Goal: Information Seeking & Learning: Learn about a topic

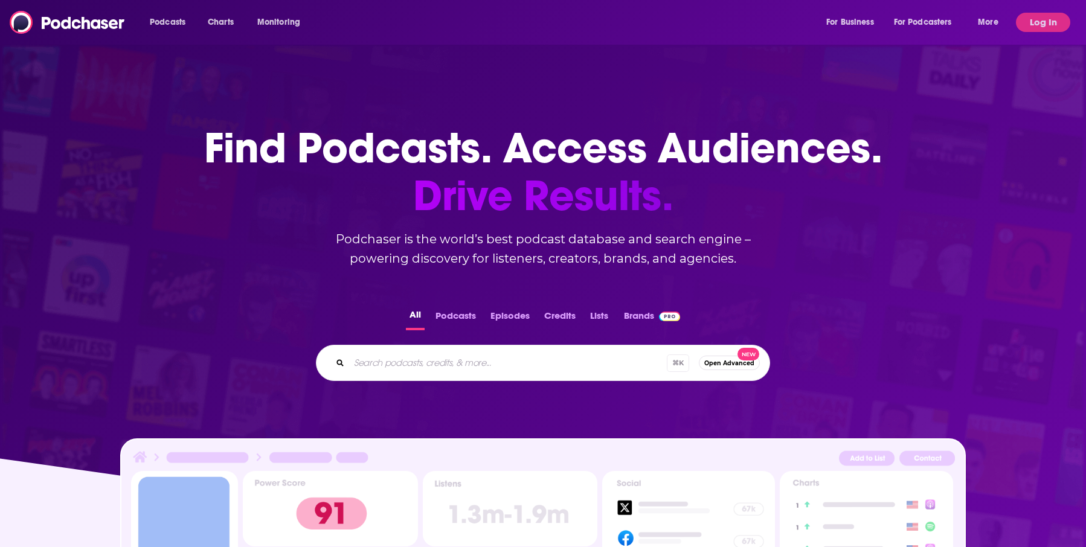
click at [461, 371] on input "Search podcasts, credits, & more..." at bounding box center [508, 362] width 318 height 19
click at [1037, 32] on div "Podcasts Charts Monitoring For Business For Podcasters More Log In" at bounding box center [543, 22] width 1086 height 45
click at [1037, 24] on button "Log In" at bounding box center [1043, 22] width 54 height 19
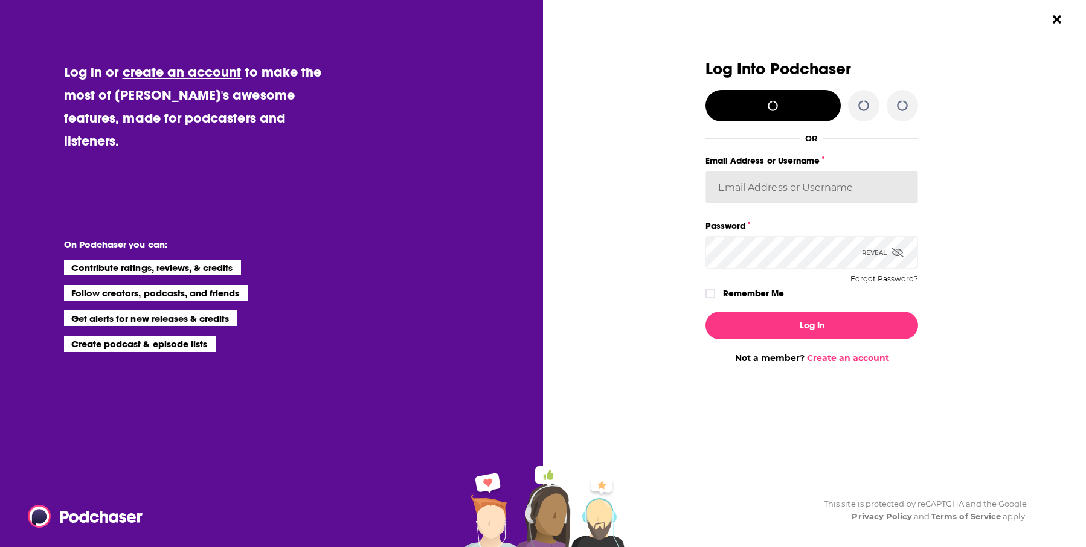
type input "carolynchauncey"
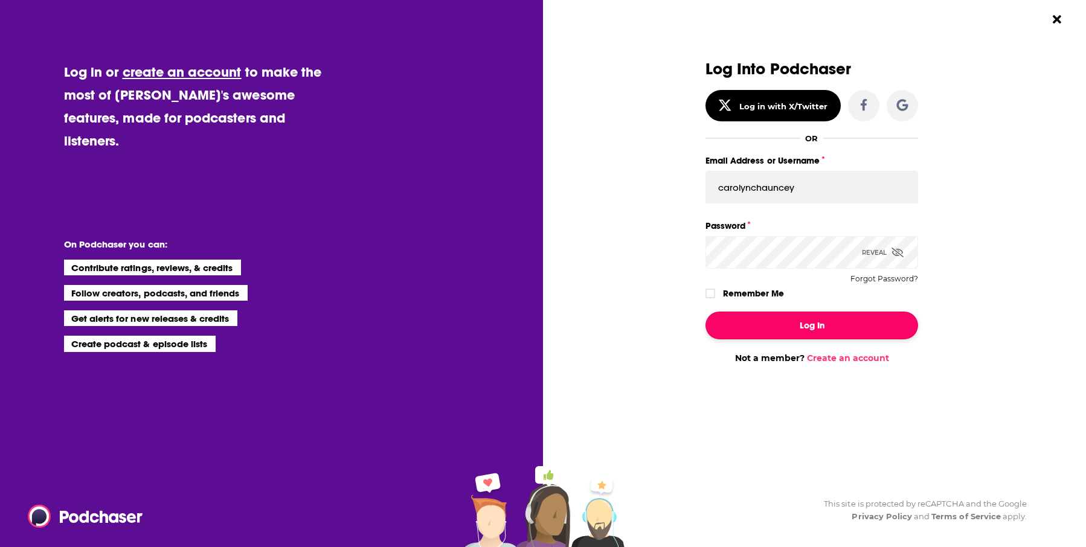
click at [800, 323] on button "Log In" at bounding box center [812, 326] width 213 height 28
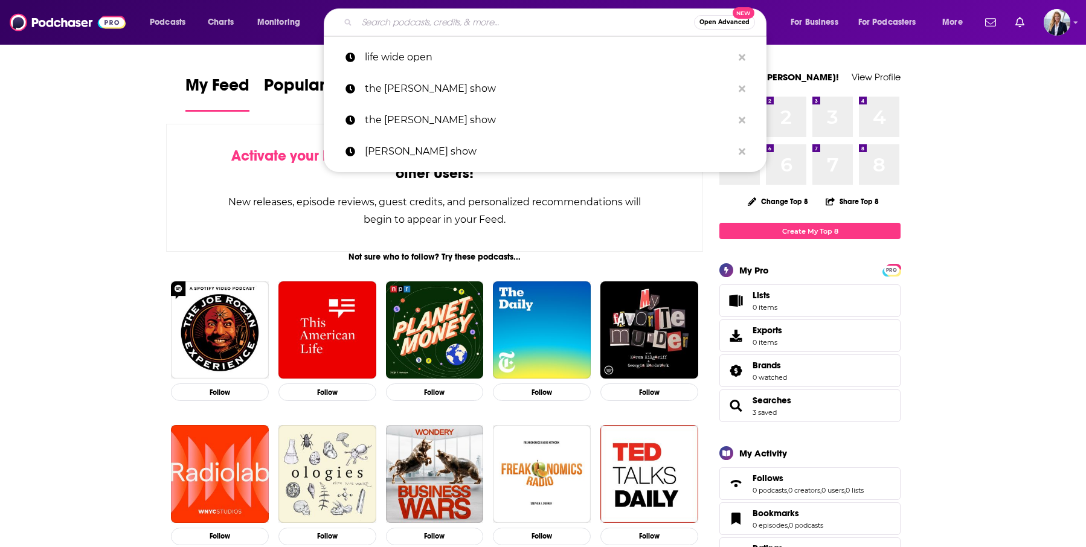
click at [414, 20] on input "Search podcasts, credits, & more..." at bounding box center [525, 22] width 337 height 19
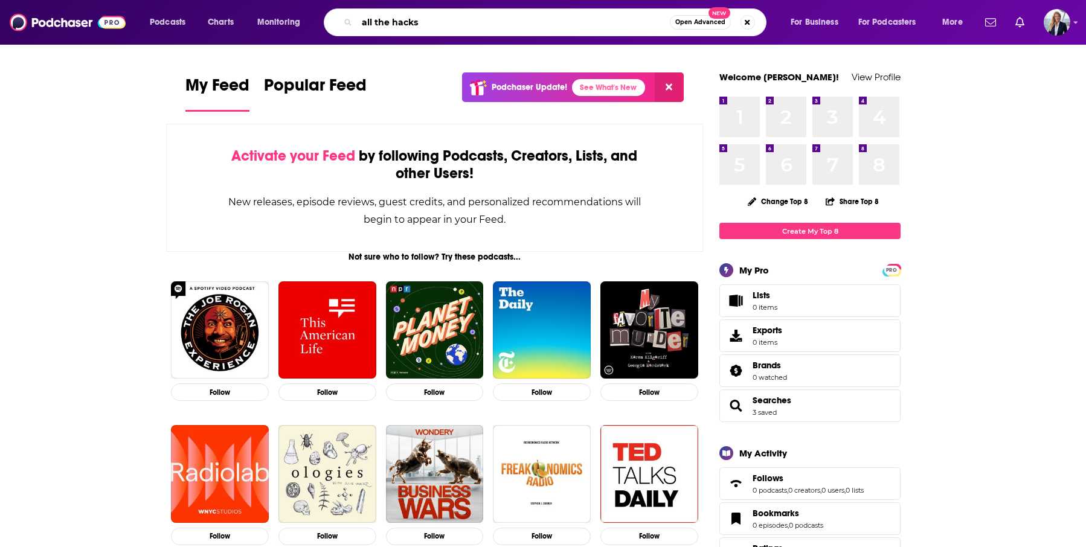
type input "all the hacks"
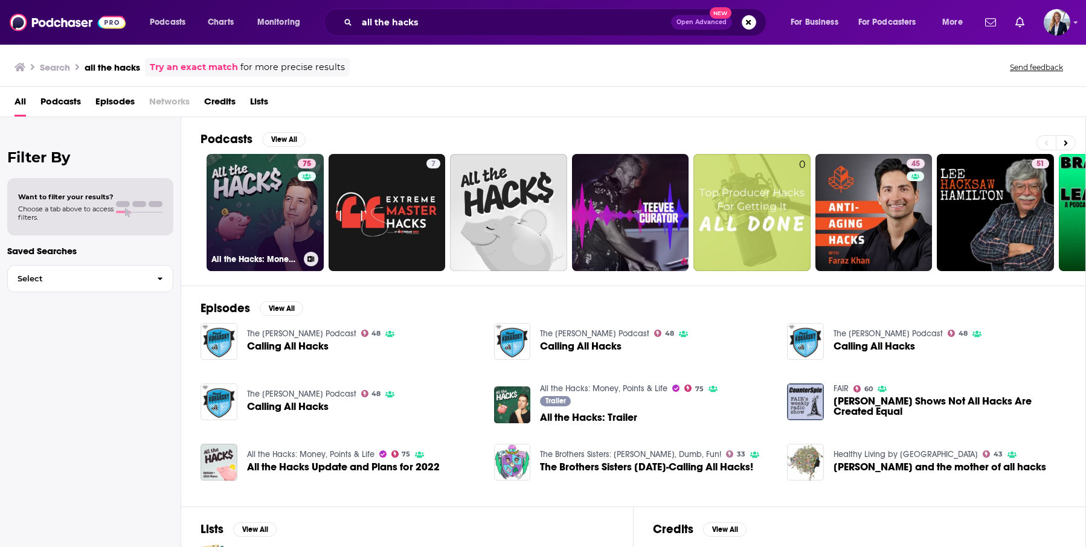
click at [264, 198] on link "75 All the Hacks: Money, Points & Life" at bounding box center [265, 212] width 117 height 117
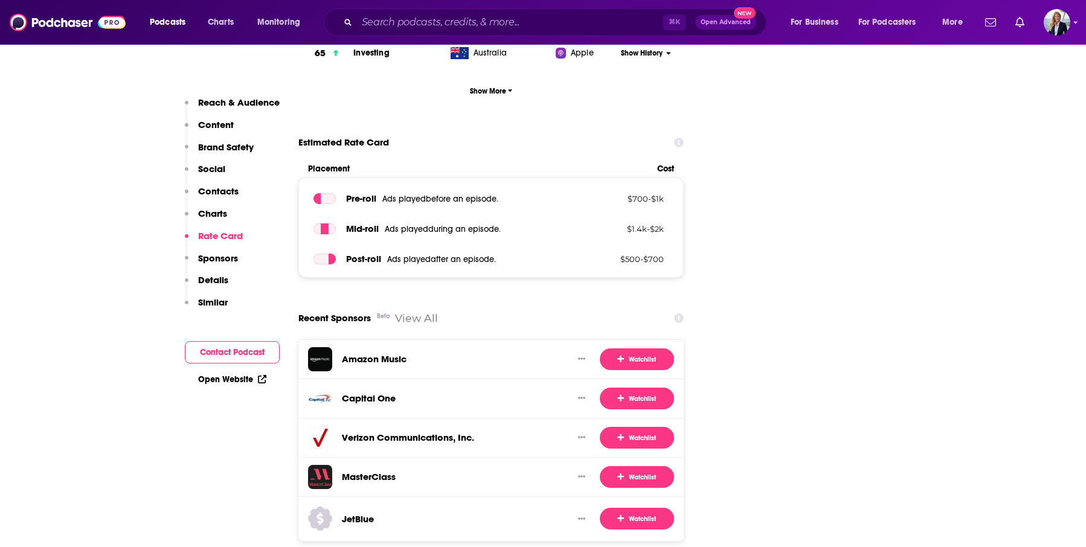
scroll to position [2172, 0]
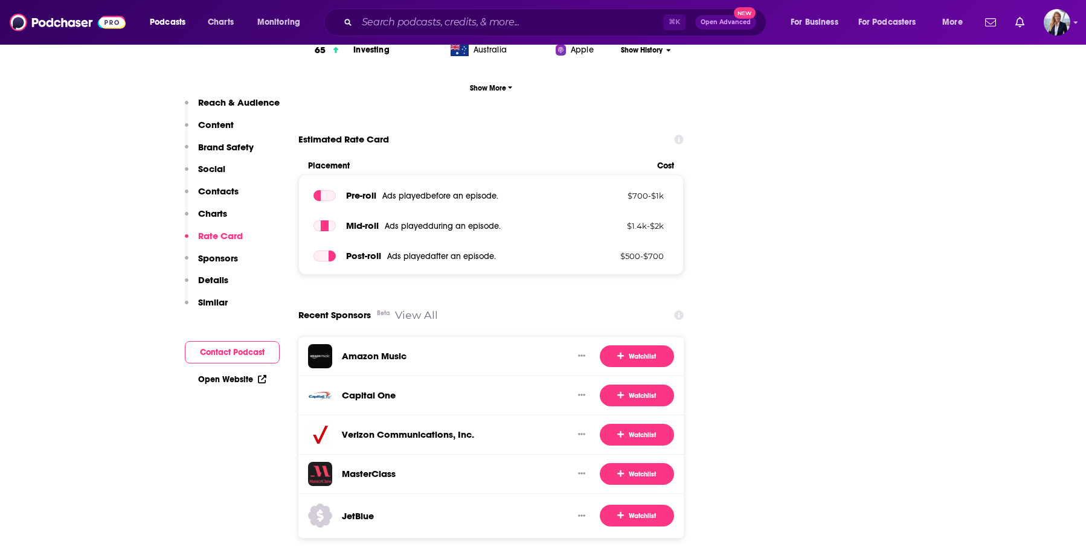
click at [413, 309] on link "View All" at bounding box center [416, 315] width 43 height 13
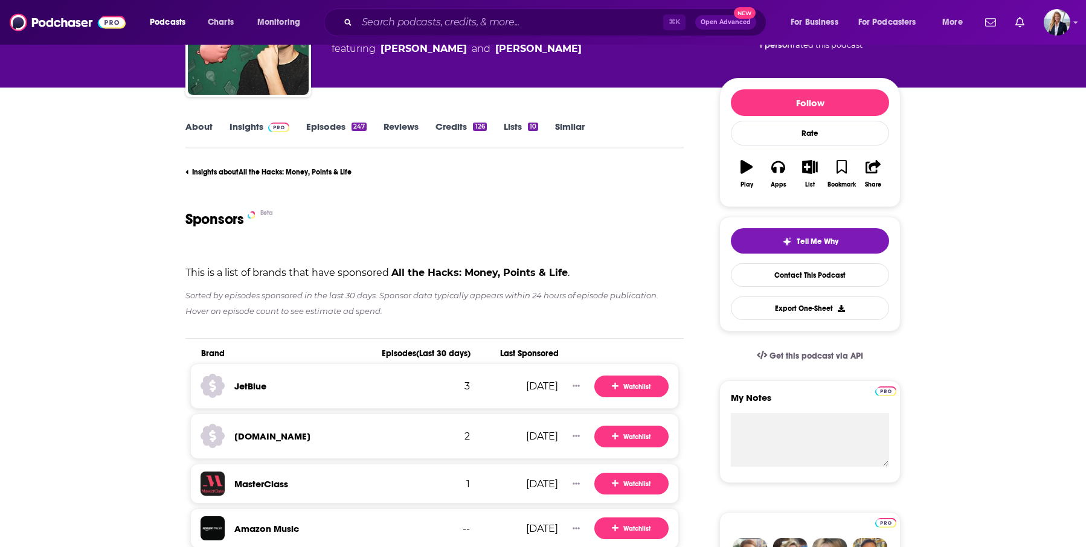
scroll to position [112, 0]
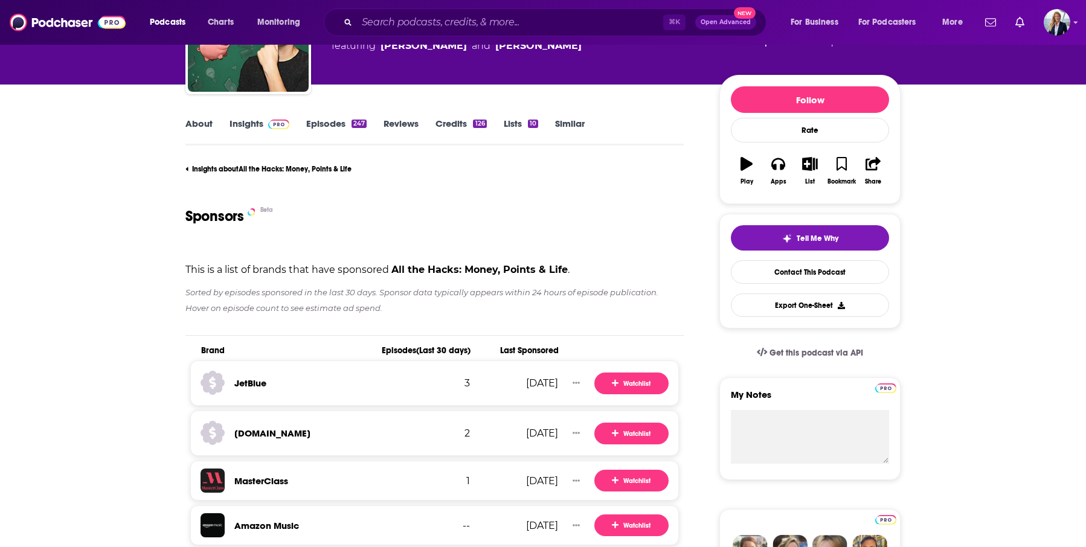
click at [214, 383] on icon at bounding box center [213, 383] width 24 height 24
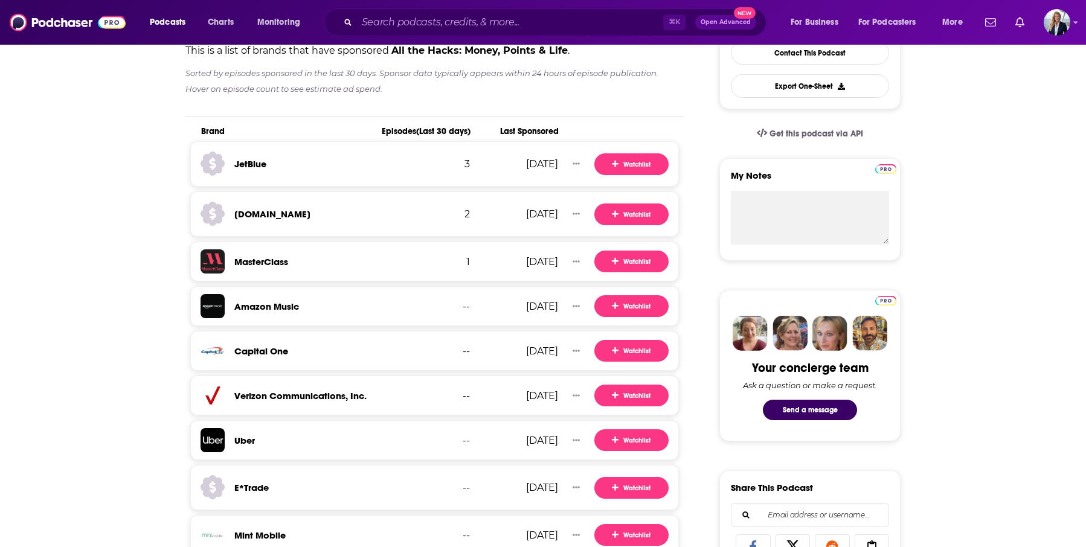
scroll to position [335, 0]
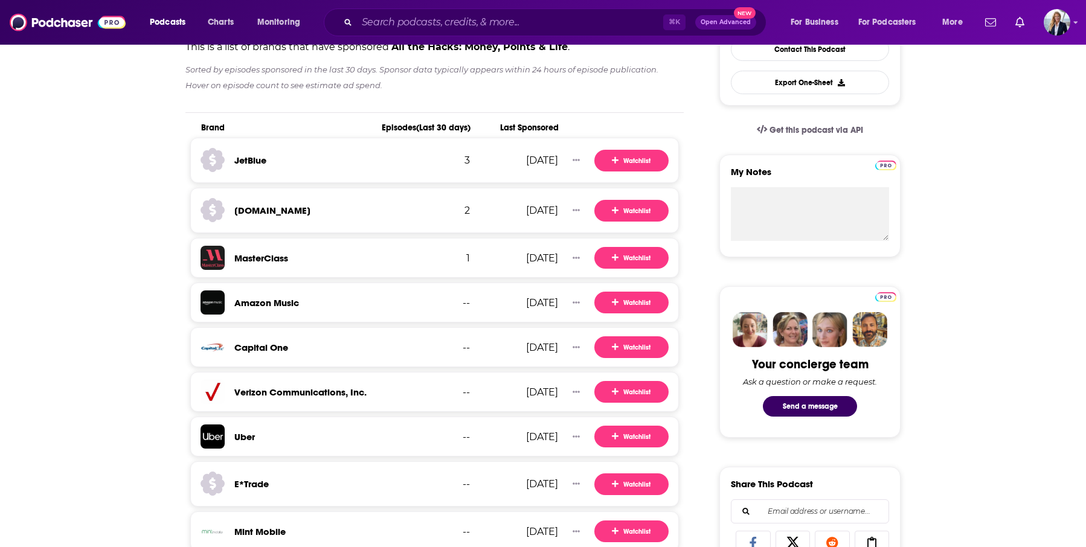
click at [214, 443] on img at bounding box center [213, 437] width 24 height 24
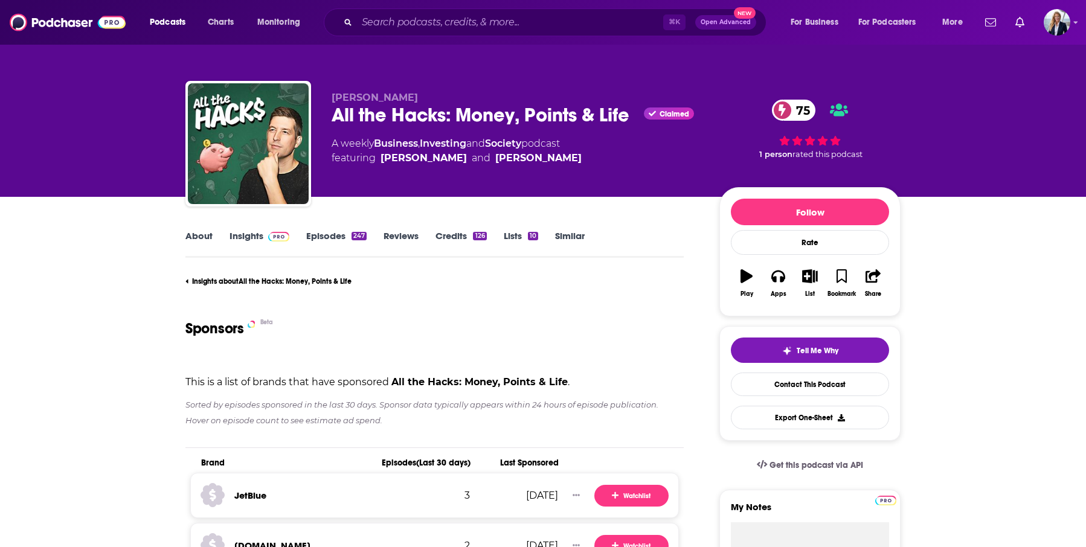
click at [726, 23] on span "Open Advanced" at bounding box center [726, 22] width 50 height 6
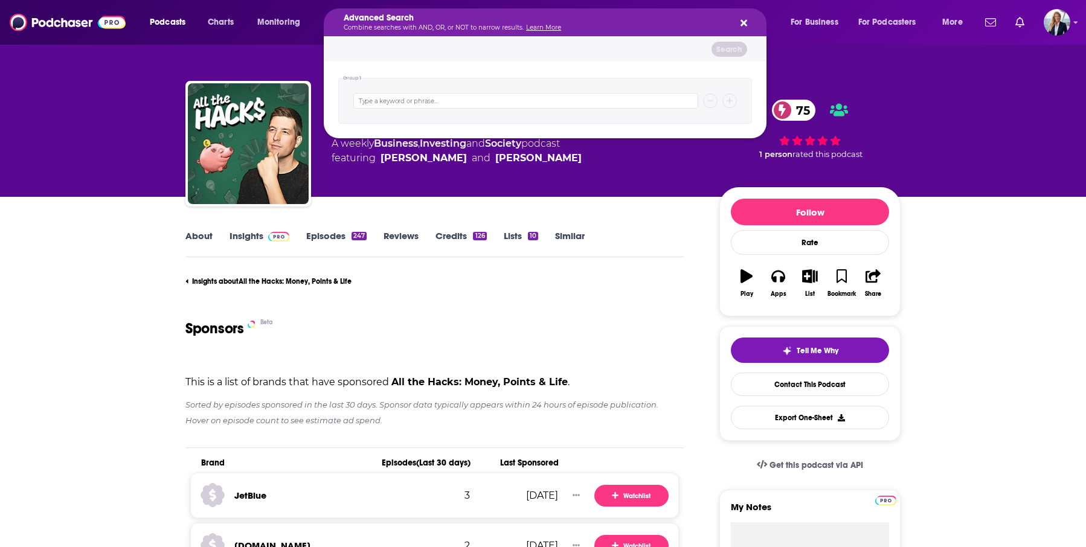
click at [741, 23] on icon "Search podcasts, credits, & more..." at bounding box center [744, 23] width 7 height 10
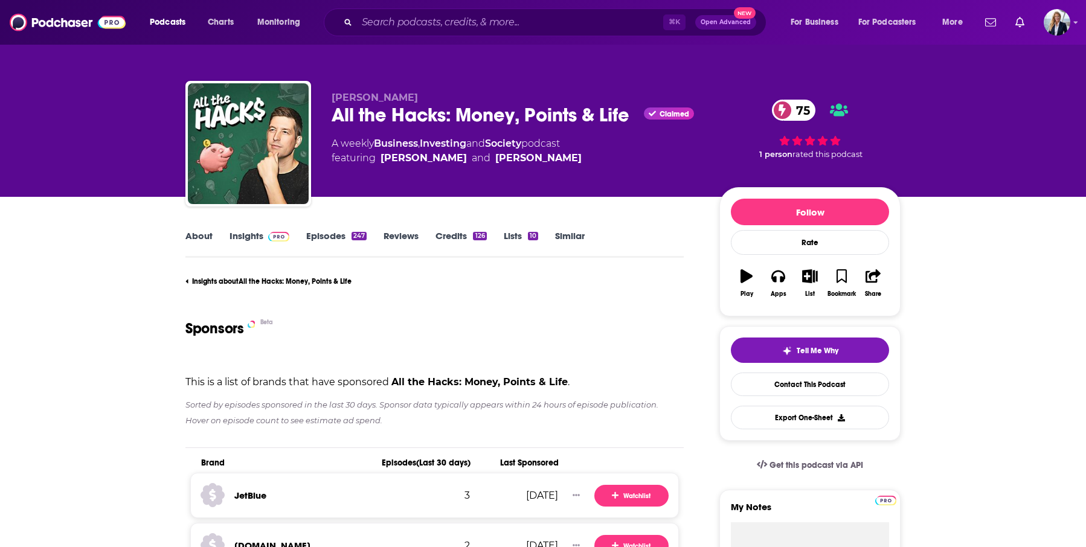
click at [794, 106] on span "75" at bounding box center [800, 110] width 32 height 21
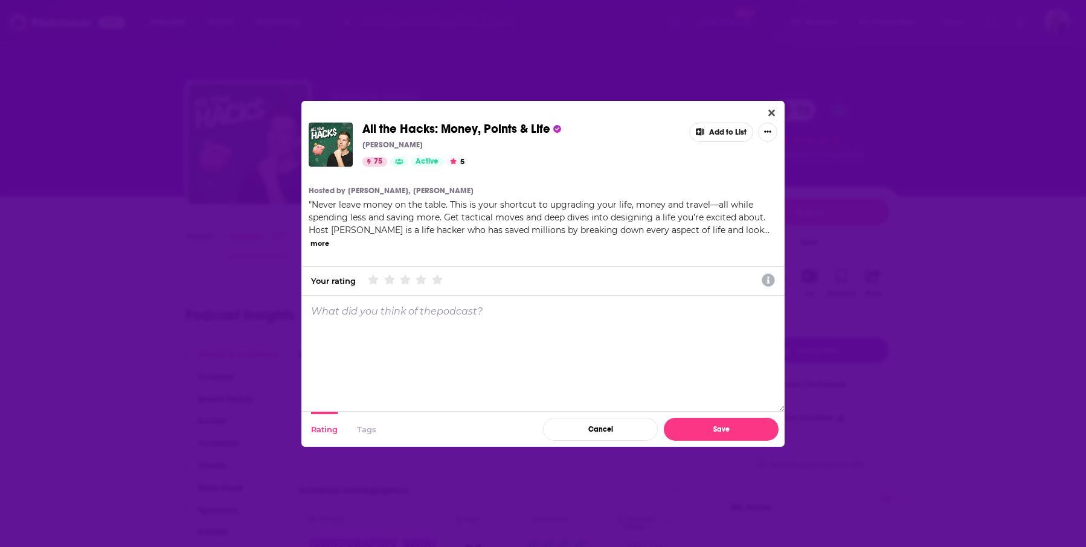
click at [770, 118] on button "Close" at bounding box center [772, 113] width 16 height 15
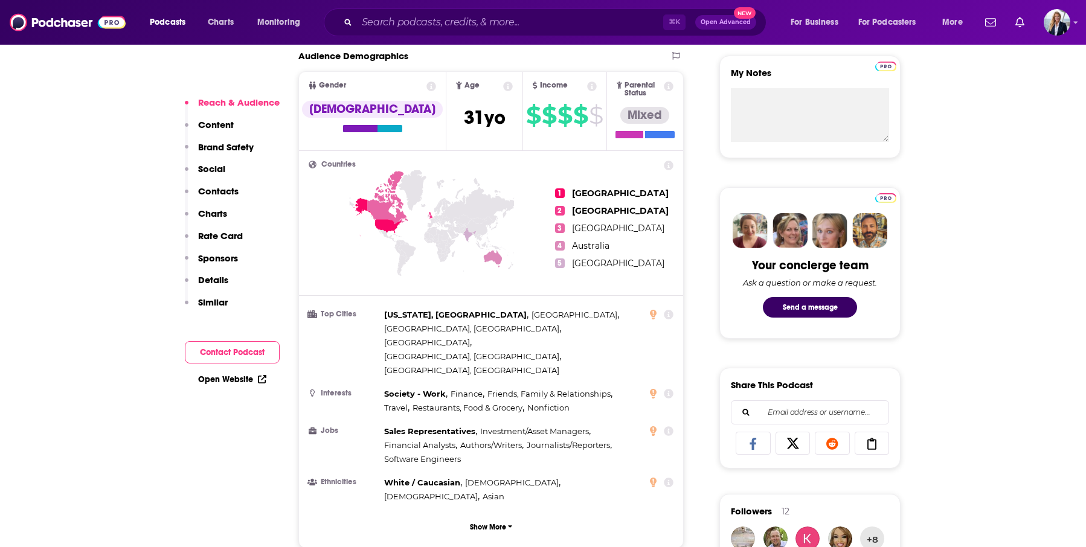
scroll to position [435, 0]
click at [476, 523] on p "Show More" at bounding box center [488, 527] width 36 height 8
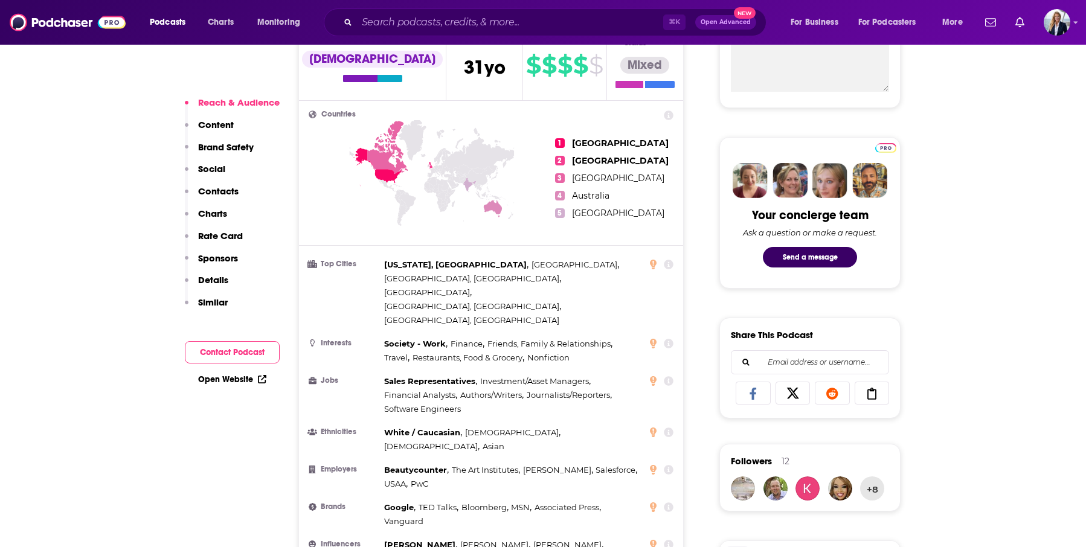
scroll to position [488, 0]
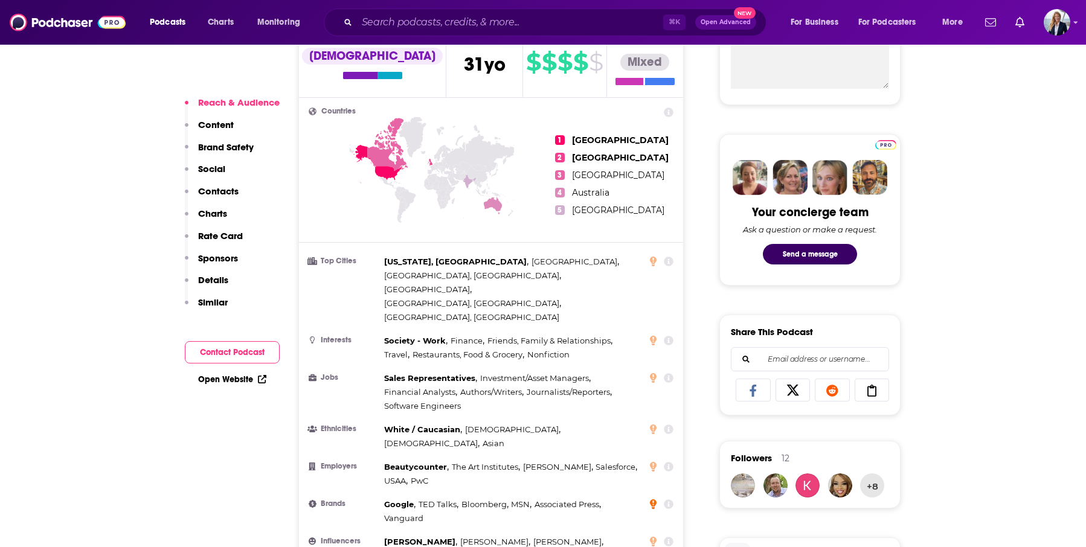
click at [654, 500] on icon at bounding box center [653, 505] width 7 height 10
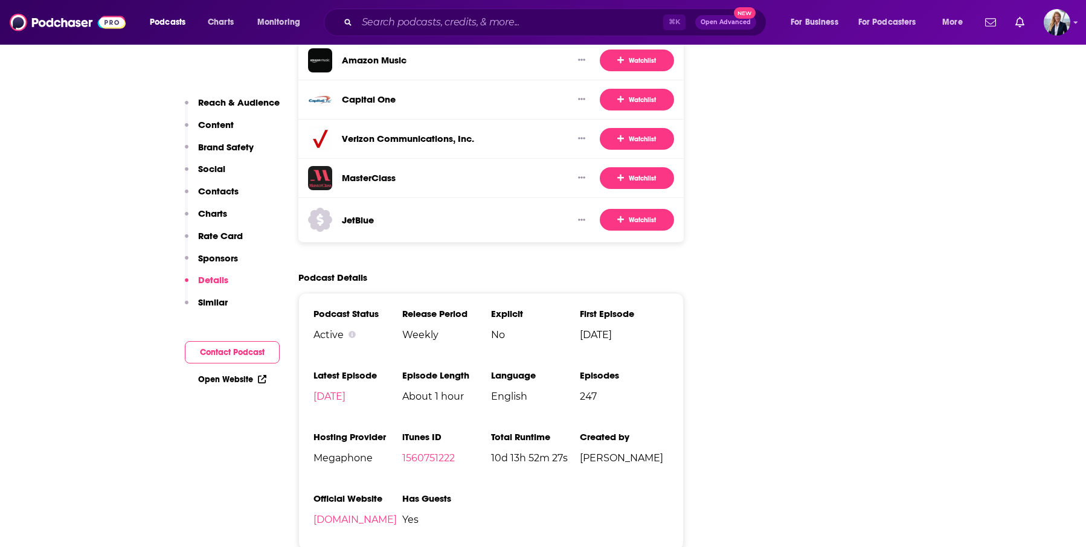
scroll to position [2629, 0]
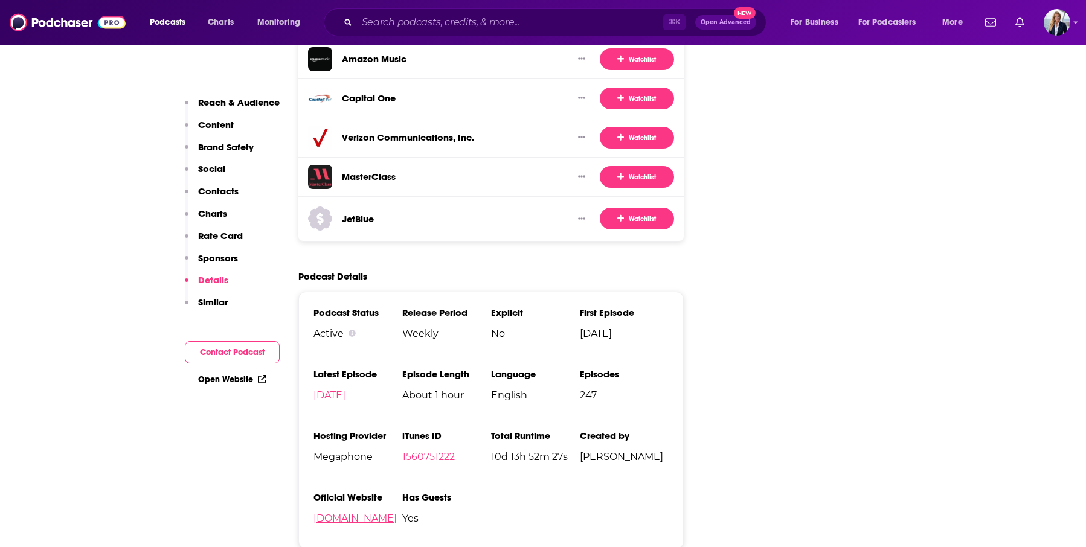
click at [368, 513] on link "[DOMAIN_NAME]" at bounding box center [355, 518] width 83 height 11
